Goal: Information Seeking & Learning: Learn about a topic

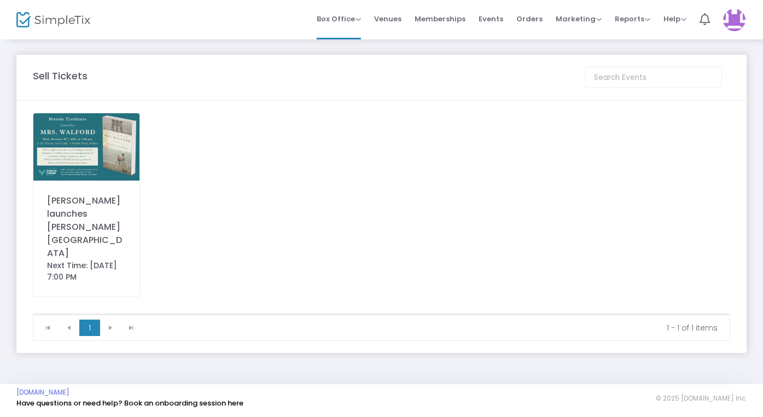
click at [56, 150] on img at bounding box center [86, 146] width 106 height 67
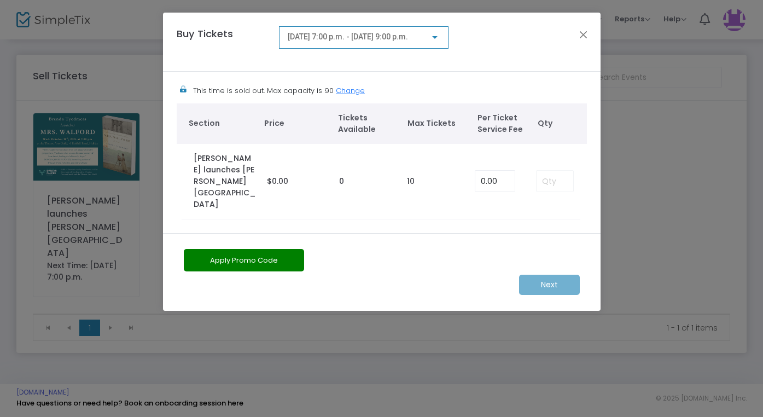
click at [101, 90] on ngb-modal-window "Buy Tickets [DATE] 7:00 p.m. - [DATE] 9:00 p.m. This time is sold out. Max capa…" at bounding box center [381, 208] width 763 height 417
click at [579, 33] on button "Close" at bounding box center [583, 34] width 14 height 14
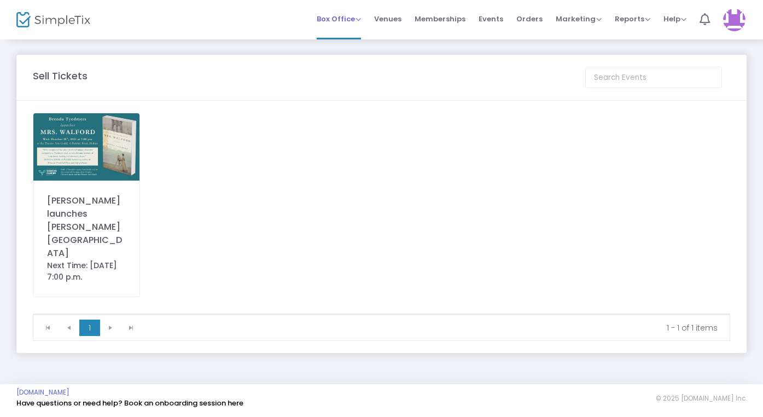
click at [344, 15] on span "Box Office" at bounding box center [339, 19] width 44 height 10
click at [342, 56] on li "Bookings" at bounding box center [356, 58] width 78 height 21
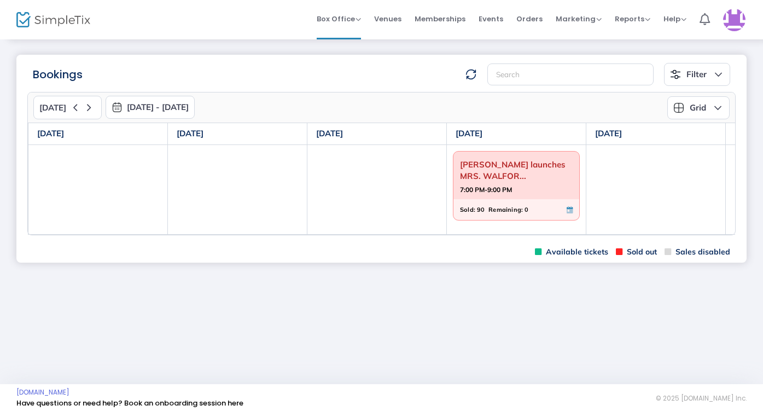
click at [509, 181] on span "[PERSON_NAME] launches MRS. WALFOR..." at bounding box center [516, 170] width 113 height 28
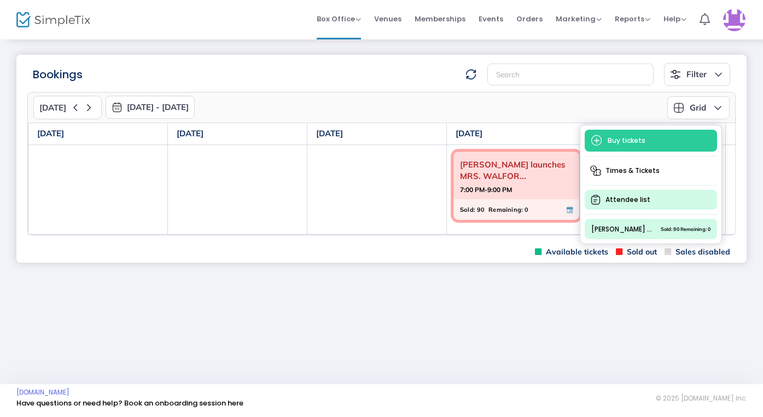
click at [634, 199] on span "Attendee list" at bounding box center [651, 200] width 132 height 20
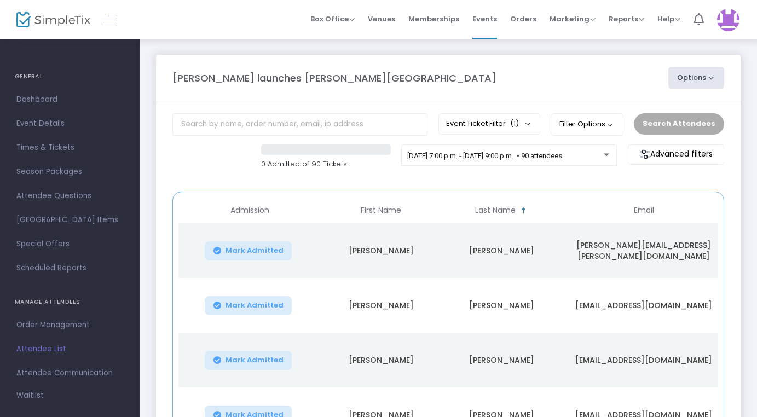
click at [440, 97] on m-panel-header "[PERSON_NAME] launches [PERSON_NAME] Options Export List Print Name Tags Export…" at bounding box center [448, 78] width 584 height 47
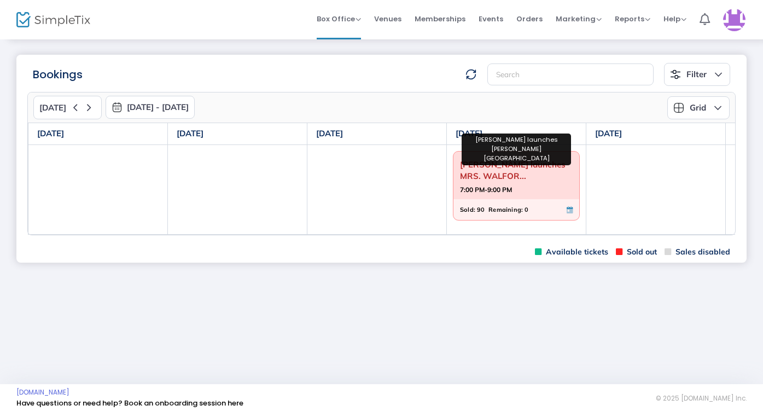
click at [543, 182] on span "[PERSON_NAME] launches MRS. WALFOR..." at bounding box center [516, 170] width 113 height 28
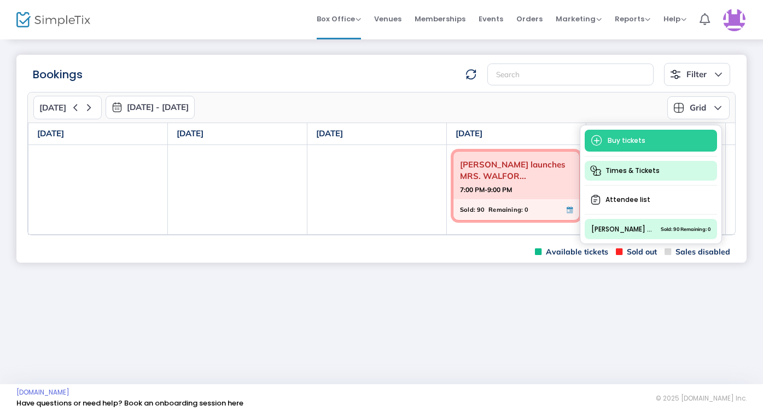
click at [633, 173] on span "Times & Tickets" at bounding box center [651, 171] width 132 height 20
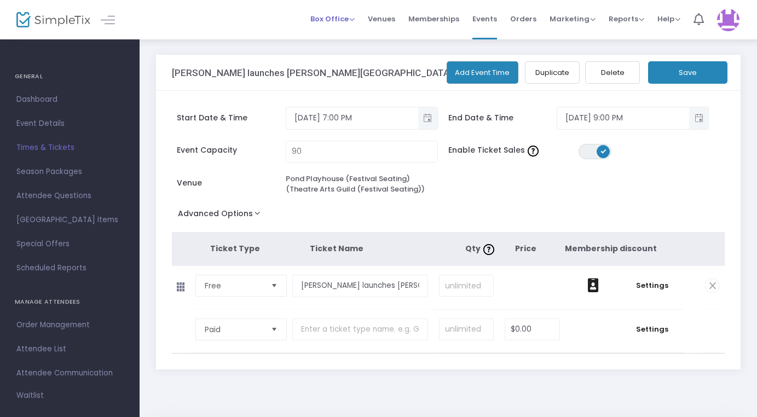
click at [330, 16] on span "Box Office" at bounding box center [332, 19] width 44 height 10
click at [330, 57] on li "Bookings" at bounding box center [349, 58] width 78 height 21
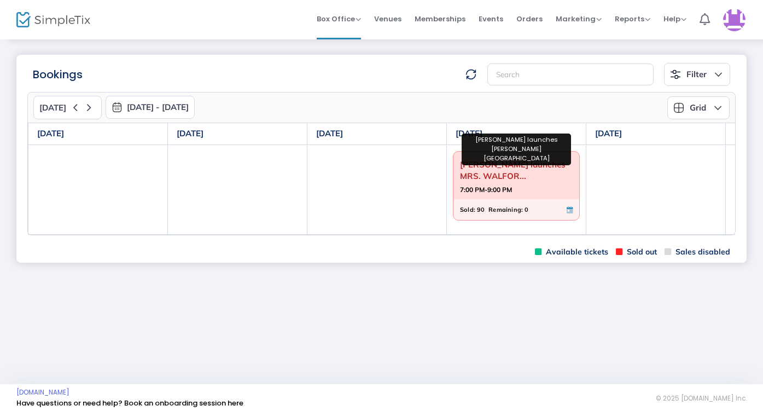
click at [483, 182] on span "[PERSON_NAME] launches MRS. WALFOR..." at bounding box center [516, 170] width 113 height 28
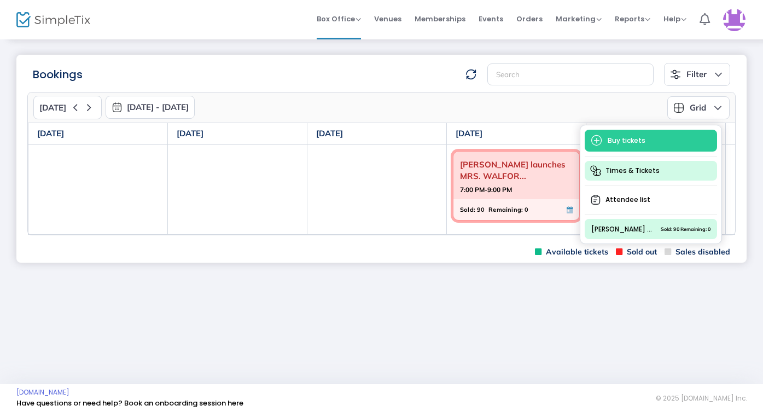
click at [631, 168] on span "Times & Tickets" at bounding box center [651, 171] width 132 height 20
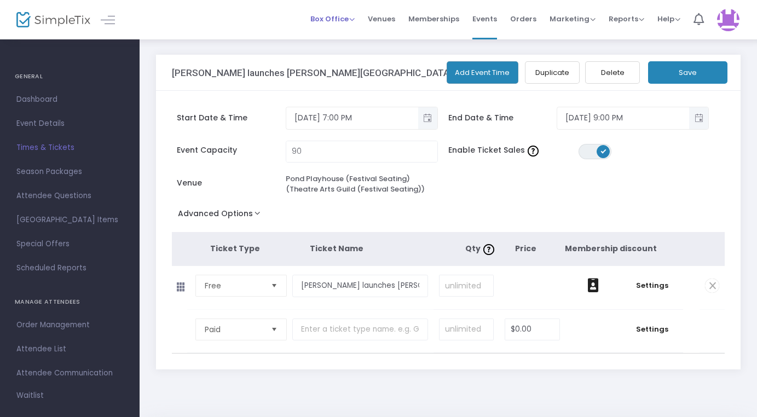
click at [329, 25] on span "Box Office Sell Tickets Bookings Sell Season Pass" at bounding box center [332, 19] width 44 height 28
click at [327, 19] on span "Box Office" at bounding box center [332, 19] width 44 height 10
click at [333, 33] on li "Sell Tickets" at bounding box center [349, 36] width 78 height 21
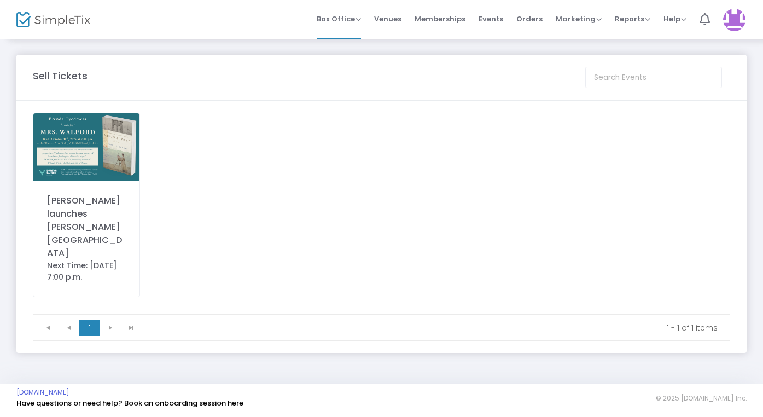
click at [66, 145] on img at bounding box center [86, 146] width 106 height 67
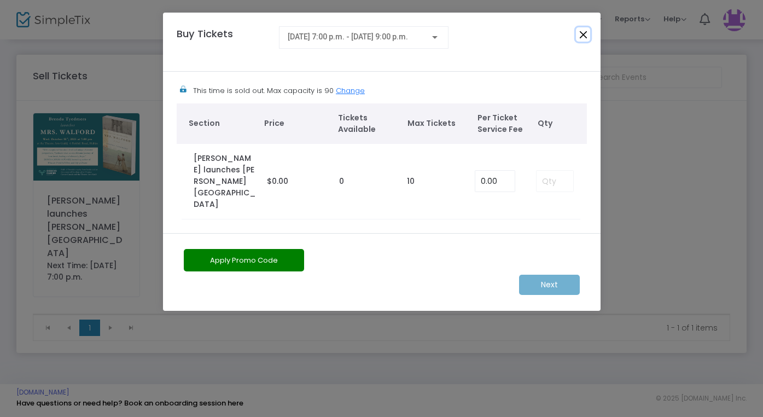
click at [582, 34] on button "Close" at bounding box center [583, 34] width 14 height 14
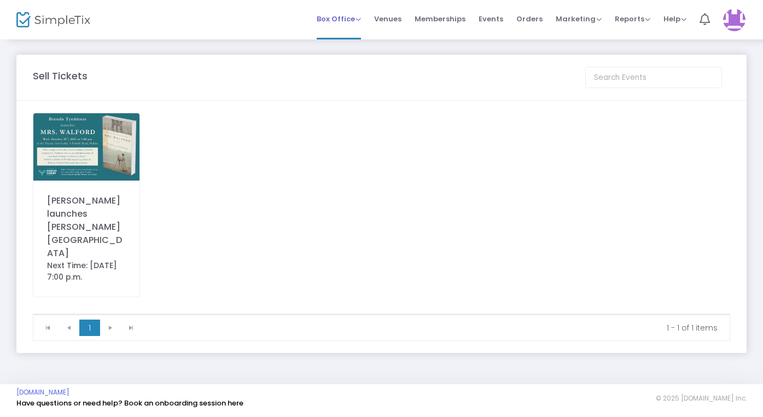
click at [344, 17] on span "Box Office" at bounding box center [339, 19] width 44 height 10
click at [503, 19] on span "Events" at bounding box center [491, 19] width 25 height 28
